Goal: Task Accomplishment & Management: Complete application form

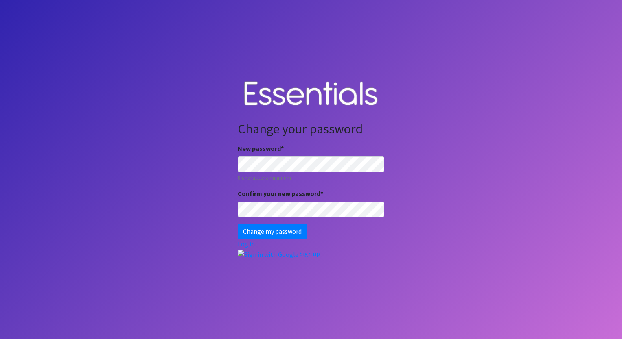
click at [168, 133] on body "Change your password New password * 8 characters minimum Confirm your new passw…" at bounding box center [311, 169] width 622 height 339
click at [238, 224] on input "Change my password" at bounding box center [272, 231] width 69 height 15
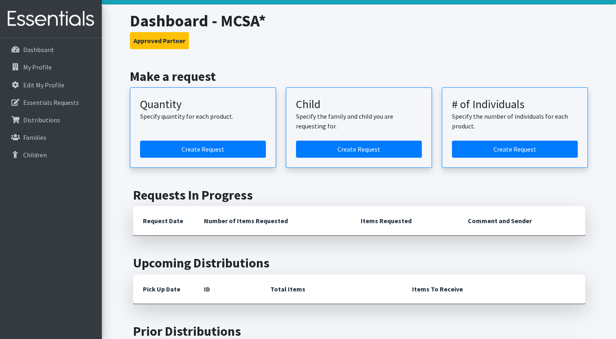
scroll to position [28, 0]
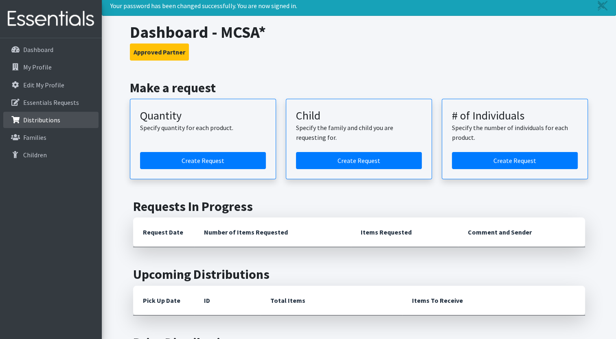
click at [64, 121] on link "Distributions" at bounding box center [50, 120] width 95 height 16
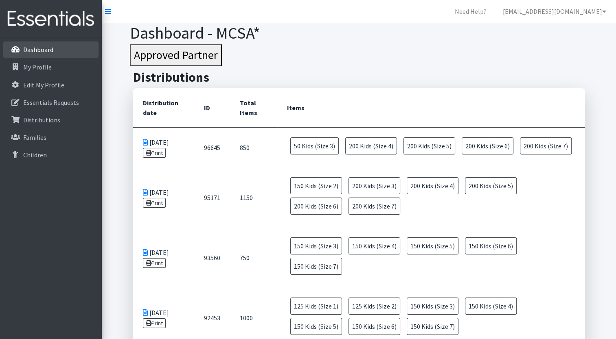
click at [57, 48] on link "Dashboard" at bounding box center [50, 50] width 95 height 16
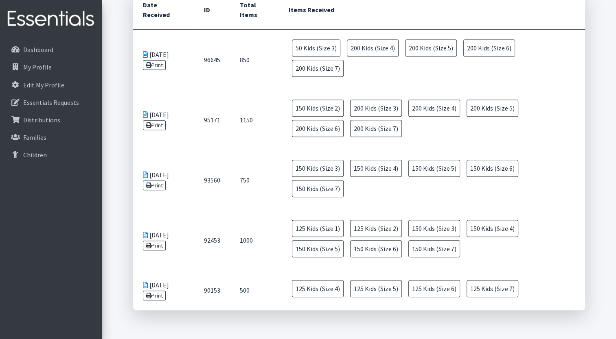
scroll to position [244, 0]
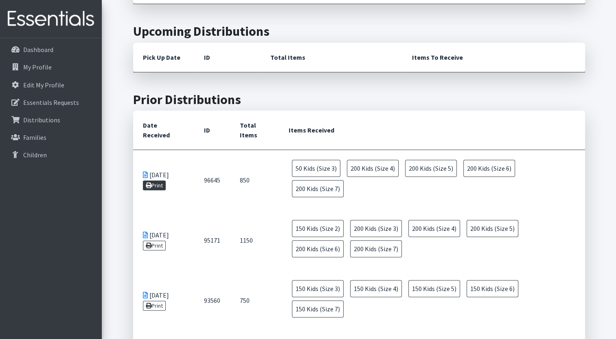
click at [165, 181] on link "Print" at bounding box center [154, 186] width 23 height 10
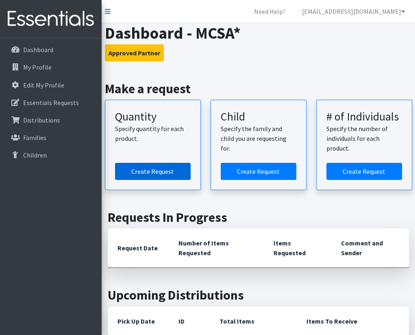
click at [179, 167] on link "Create Request" at bounding box center [153, 171] width 76 height 17
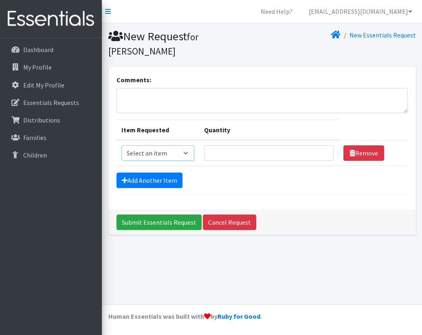
click at [153, 145] on select "Select an item Kids (Size 1) Kids (Size 2) Kids (Size 3) Kids (Size 4) Kids (Si…" at bounding box center [157, 152] width 73 height 15
select select "2398"
click at [121, 145] on select "Select an item Kids (Size 1) Kids (Size 2) Kids (Size 3) Kids (Size 4) Kids (Si…" at bounding box center [157, 152] width 73 height 15
click at [231, 145] on input "Quantity" at bounding box center [268, 152] width 129 height 15
type input "50"
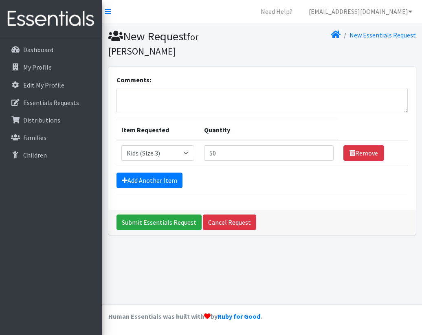
click at [301, 177] on form "Comments: Item Requested Quantity Item Requested Select an item Kids (Size 1) K…" at bounding box center [261, 135] width 291 height 120
click at [153, 173] on link "Add Another Item" at bounding box center [149, 180] width 66 height 15
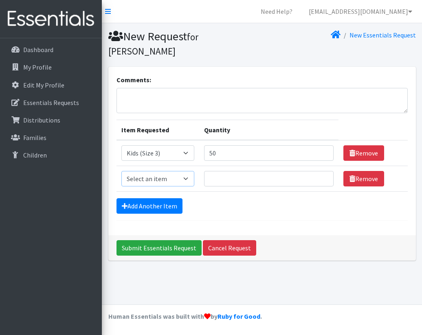
click at [170, 171] on select "Select an item Kids (Size 1) Kids (Size 2) Kids (Size 3) Kids (Size 4) Kids (Si…" at bounding box center [157, 178] width 73 height 15
select select "2365"
click at [121, 171] on select "Select an item Kids (Size 1) Kids (Size 2) Kids (Size 3) Kids (Size 4) Kids (Si…" at bounding box center [157, 178] width 73 height 15
click at [245, 171] on input "Quantity" at bounding box center [268, 178] width 129 height 15
type input "200"
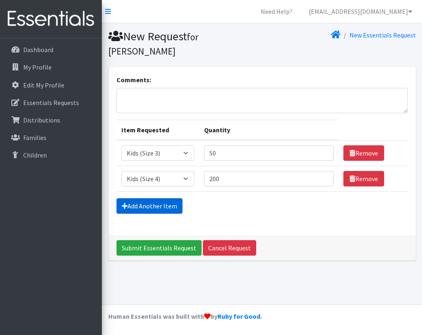
click at [152, 198] on link "Add Another Item" at bounding box center [149, 205] width 66 height 15
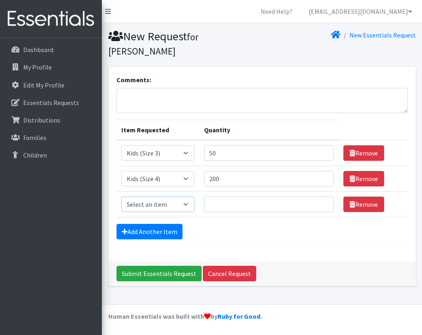
click at [176, 197] on select "Select an item Kids (Size 1) Kids (Size 2) Kids (Size 3) Kids (Size 4) Kids (Si…" at bounding box center [157, 204] width 73 height 15
select select "2372"
click at [121, 197] on select "Select an item Kids (Size 1) Kids (Size 2) Kids (Size 3) Kids (Size 4) Kids (Si…" at bounding box center [157, 204] width 73 height 15
click at [244, 197] on input "Quantity" at bounding box center [268, 204] width 129 height 15
type input "200"
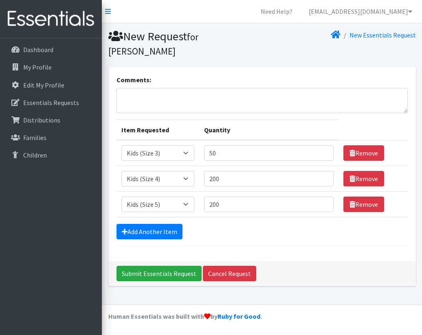
drag, startPoint x: 240, startPoint y: 219, endPoint x: 236, endPoint y: 219, distance: 5.0
click at [240, 224] on div "Add Another Item" at bounding box center [261, 231] width 291 height 15
click at [149, 224] on link "Add Another Item" at bounding box center [149, 231] width 66 height 15
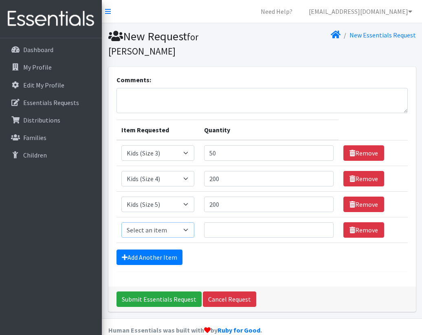
click at [181, 222] on select "Select an item Kids (Size 1) Kids (Size 2) Kids (Size 3) Kids (Size 4) Kids (Si…" at bounding box center [157, 229] width 73 height 15
select select "2376"
click at [121, 222] on select "Select an item Kids (Size 1) Kids (Size 2) Kids (Size 3) Kids (Size 4) Kids (Si…" at bounding box center [157, 229] width 73 height 15
click at [215, 223] on input "Quantity" at bounding box center [268, 229] width 129 height 15
type input "200"
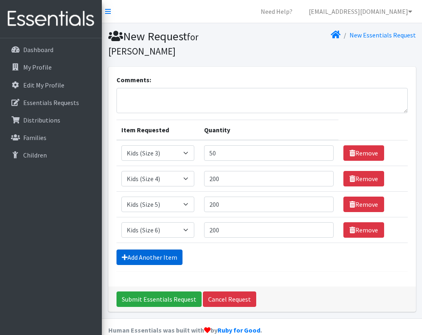
click at [159, 249] on link "Add Another Item" at bounding box center [149, 256] width 66 height 15
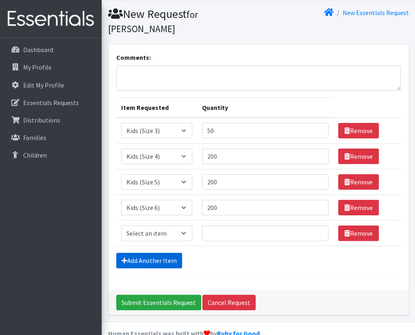
scroll to position [24, 0]
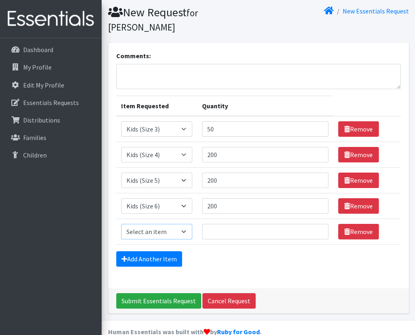
click at [153, 224] on select "Select an item Kids (Size 1) Kids (Size 2) Kids (Size 3) Kids (Size 4) Kids (Si…" at bounding box center [156, 231] width 71 height 15
select select "2374"
click at [121, 224] on select "Select an item Kids (Size 1) Kids (Size 2) Kids (Size 3) Kids (Size 4) Kids (Si…" at bounding box center [156, 231] width 71 height 15
click at [238, 224] on input "Quantity" at bounding box center [265, 231] width 127 height 15
type input "200"
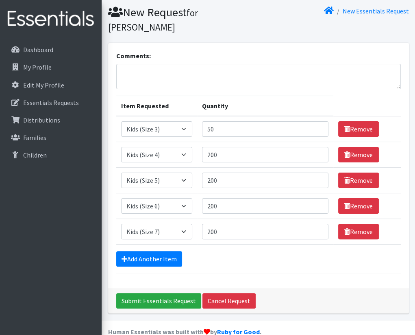
click at [308, 255] on form "Comments: Item Requested Quantity Item Requested Select an item Kids (Size 1) K…" at bounding box center [258, 162] width 285 height 223
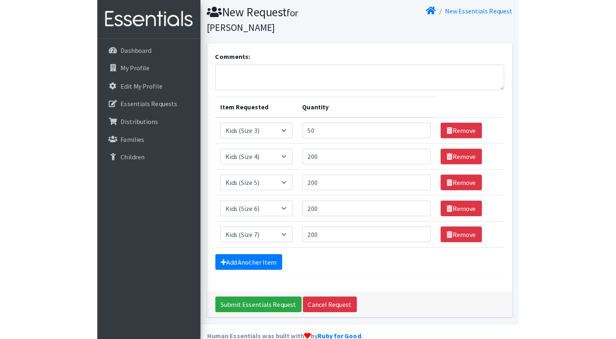
scroll to position [20, 0]
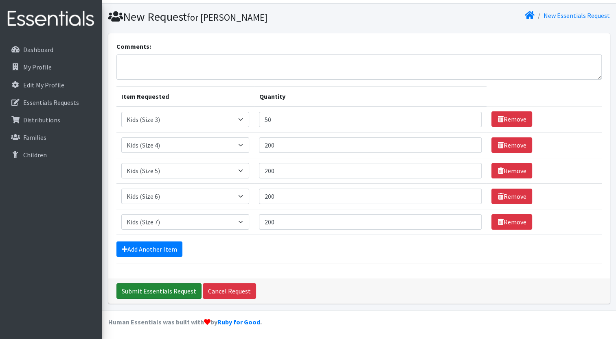
click at [177, 290] on input "Submit Essentials Request" at bounding box center [158, 291] width 85 height 15
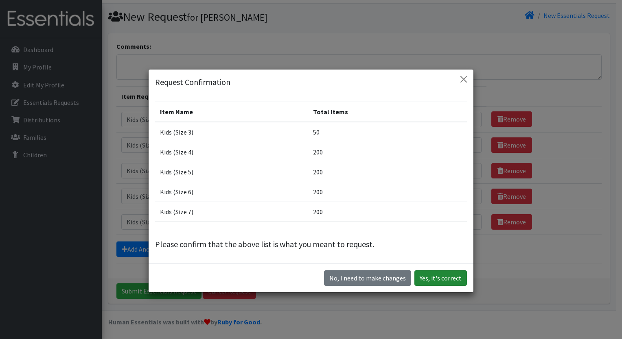
click at [421, 277] on button "Yes, it's correct" at bounding box center [440, 278] width 52 height 15
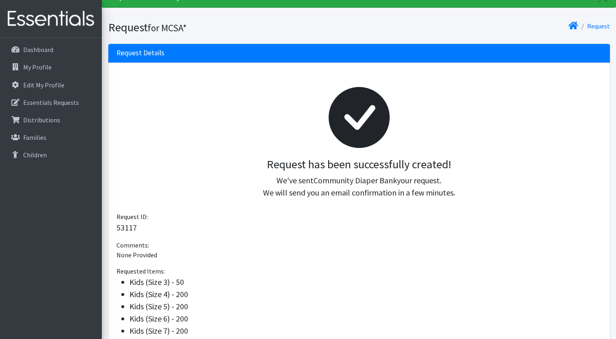
scroll to position [135, 0]
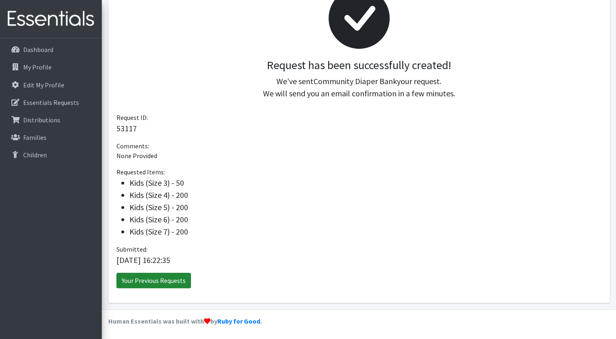
click at [140, 281] on link "Your Previous Requests" at bounding box center [153, 280] width 74 height 15
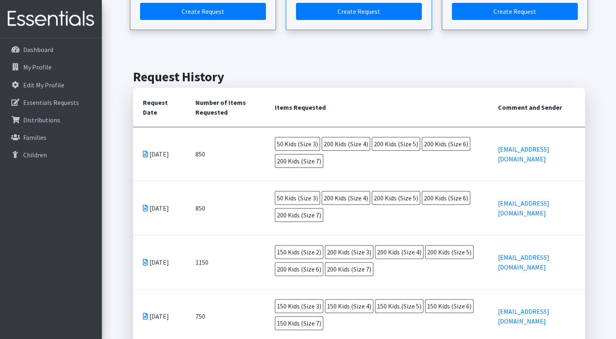
scroll to position [163, 0]
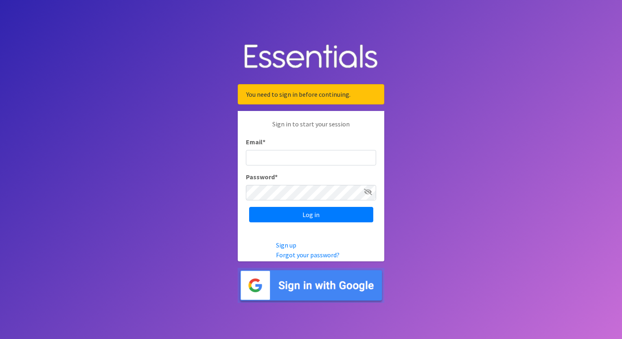
click at [366, 192] on icon at bounding box center [368, 192] width 8 height 7
click at [321, 158] on input "Email *" at bounding box center [311, 157] width 130 height 15
type input "[EMAIL_ADDRESS][DOMAIN_NAME]"
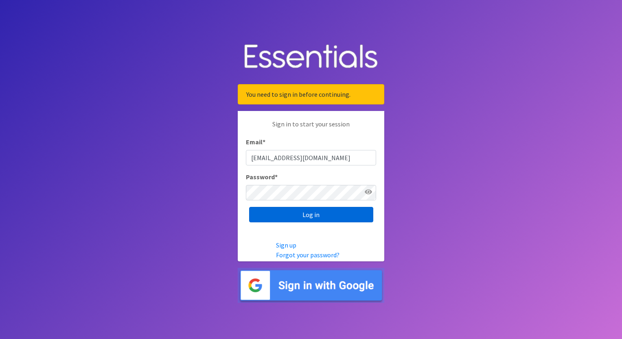
click at [305, 221] on input "Log in" at bounding box center [311, 214] width 124 height 15
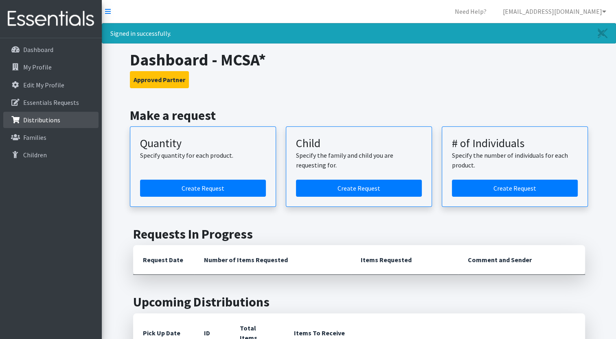
click at [47, 119] on p "Distributions" at bounding box center [41, 120] width 37 height 8
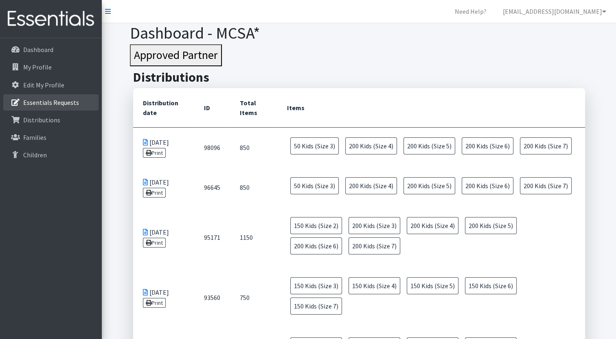
click at [46, 101] on p "Essentials Requests" at bounding box center [51, 102] width 56 height 8
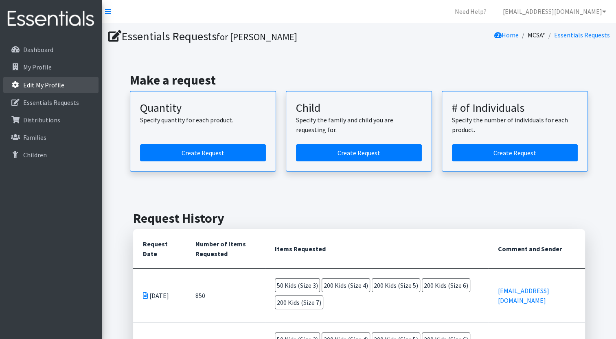
click at [62, 82] on link "Edit My Profile" at bounding box center [50, 85] width 95 height 16
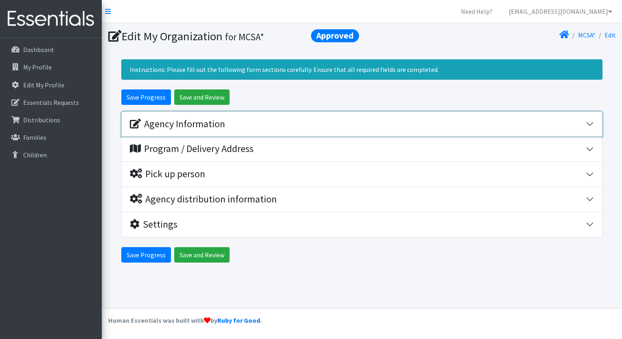
click at [190, 128] on div "Agency Information" at bounding box center [177, 124] width 95 height 12
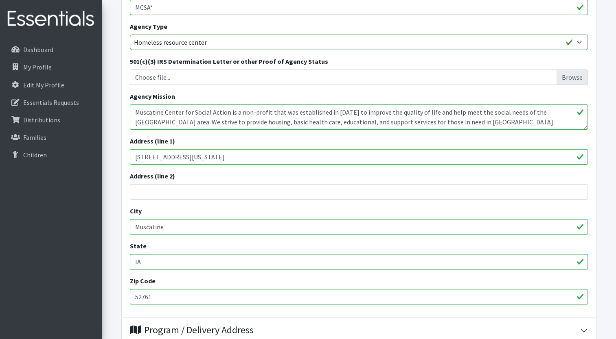
scroll to position [285, 0]
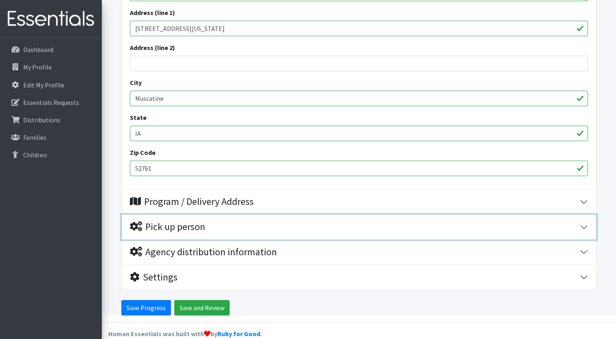
click at [196, 223] on div "Pick up person" at bounding box center [167, 227] width 75 height 12
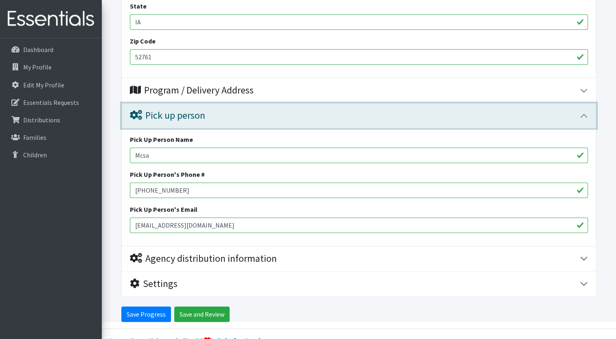
scroll to position [402, 0]
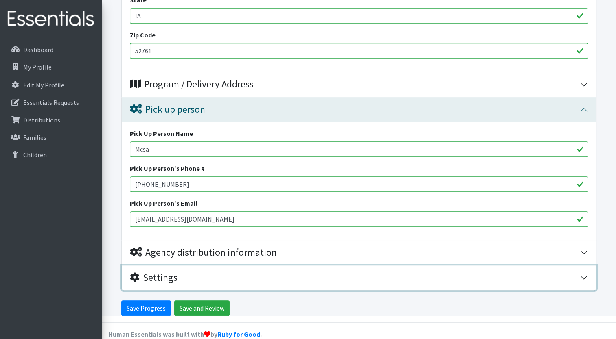
click at [186, 273] on div "Settings" at bounding box center [355, 278] width 450 height 12
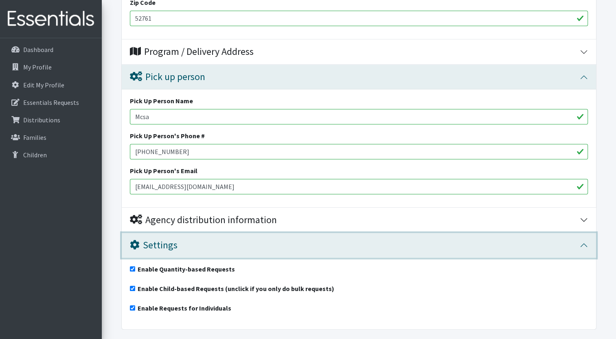
scroll to position [364, 0]
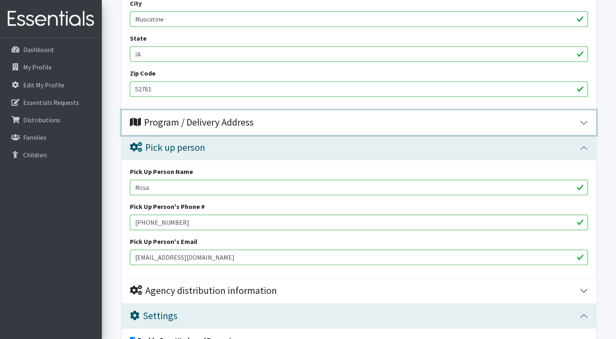
click at [167, 125] on div "Program / Delivery Address" at bounding box center [192, 123] width 124 height 12
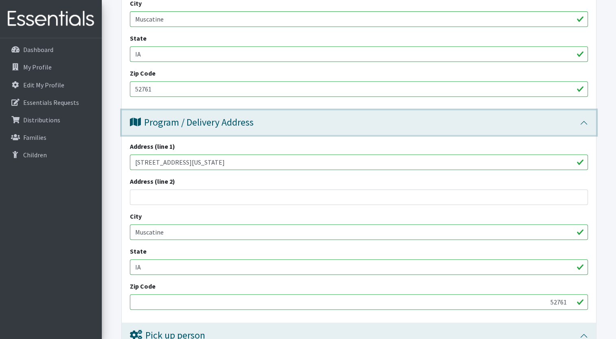
click at [168, 125] on div "Program / Delivery Address" at bounding box center [192, 123] width 124 height 12
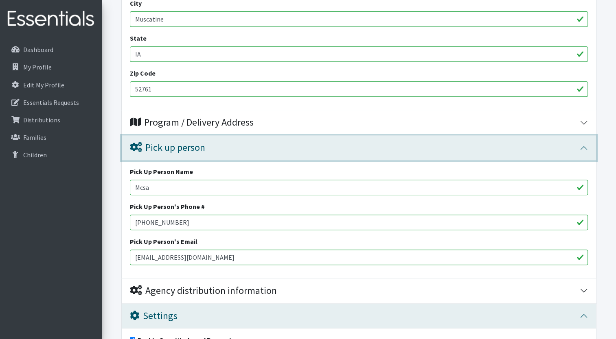
click at [185, 155] on button "Pick up person" at bounding box center [359, 147] width 474 height 25
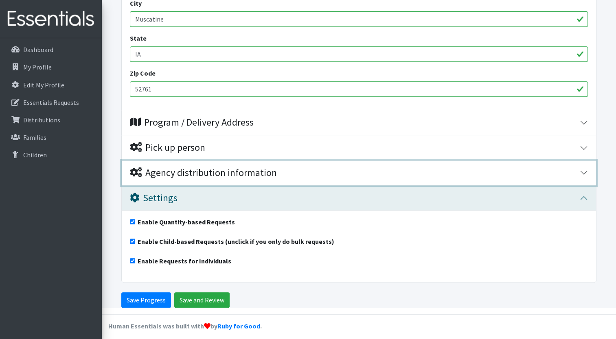
click at [194, 180] on button "Agency distribution information" at bounding box center [359, 173] width 474 height 25
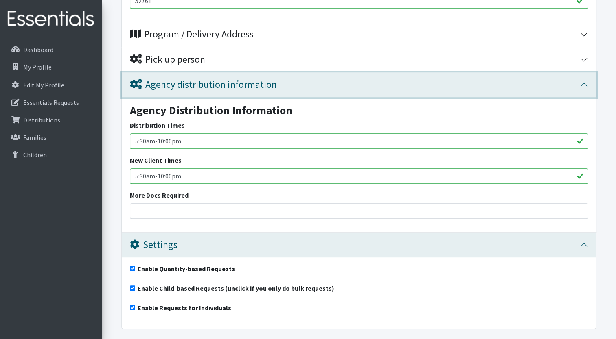
scroll to position [499, 0]
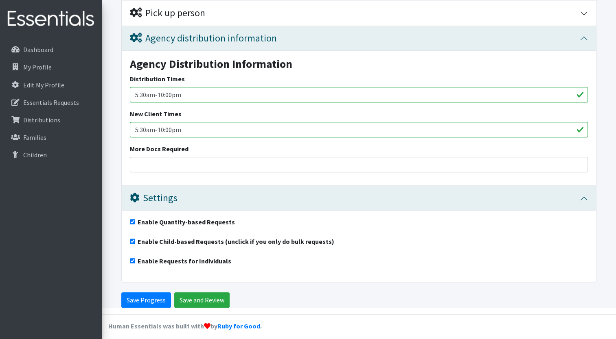
click at [196, 63] on strong "Agency Distribution Information" at bounding box center [211, 64] width 162 height 15
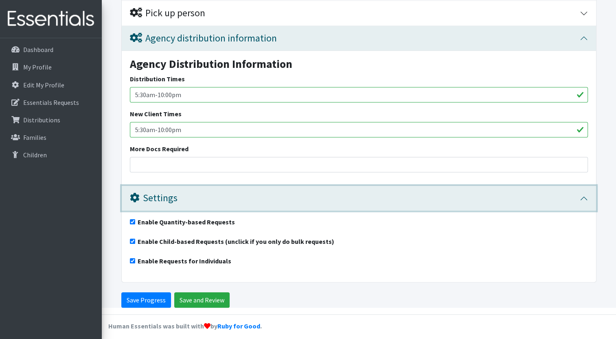
click at [152, 196] on div "Settings" at bounding box center [154, 198] width 48 height 12
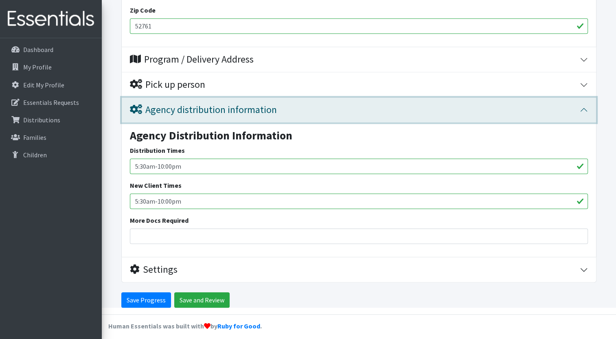
click at [164, 116] on button "Agency distribution information" at bounding box center [359, 110] width 474 height 25
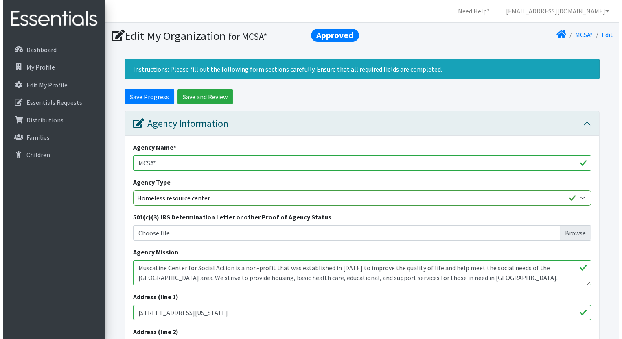
scroll to position [0, 0]
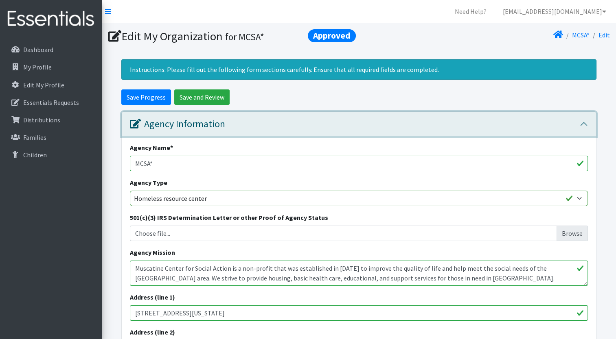
click at [177, 121] on div "Agency Information" at bounding box center [177, 124] width 95 height 12
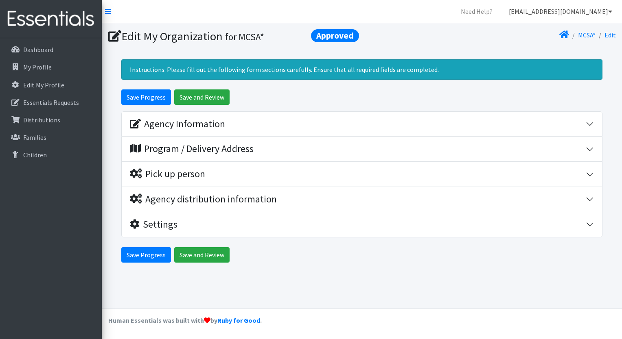
click at [601, 9] on link "[EMAIL_ADDRESS][DOMAIN_NAME]" at bounding box center [560, 11] width 116 height 16
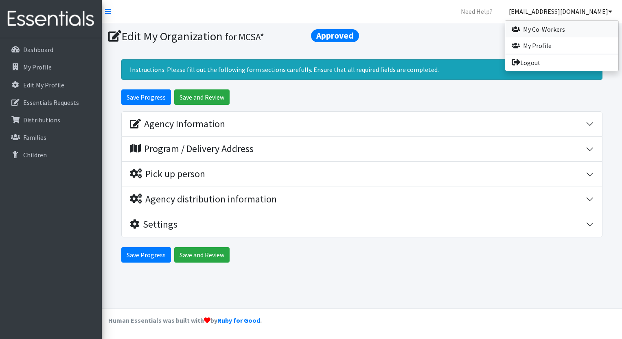
click at [563, 28] on link "My Co-Workers" at bounding box center [561, 29] width 113 height 16
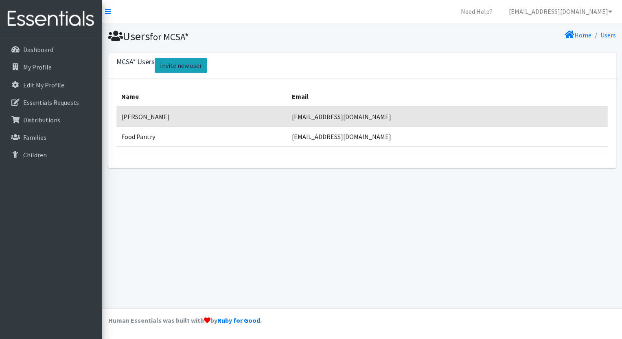
click at [170, 64] on link "Invite new user" at bounding box center [181, 65] width 52 height 15
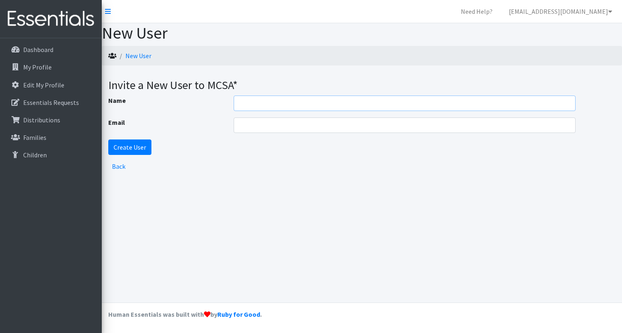
click at [271, 100] on input "Name" at bounding box center [405, 103] width 342 height 15
type input "m"
type input "[PERSON_NAME]"
click at [275, 115] on div "Name [PERSON_NAME] Email eharvey Create User" at bounding box center [361, 125] width 507 height 59
click at [276, 121] on input "eharvey" at bounding box center [405, 125] width 342 height 15
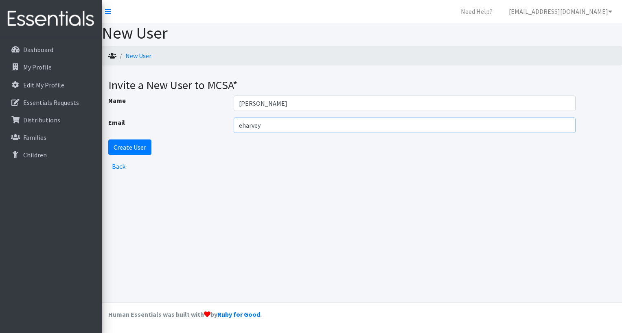
type input "[EMAIL_ADDRESS][DOMAIN_NAME]"
click at [135, 147] on input "Create User" at bounding box center [129, 147] width 43 height 15
